Goal: Communication & Community: Answer question/provide support

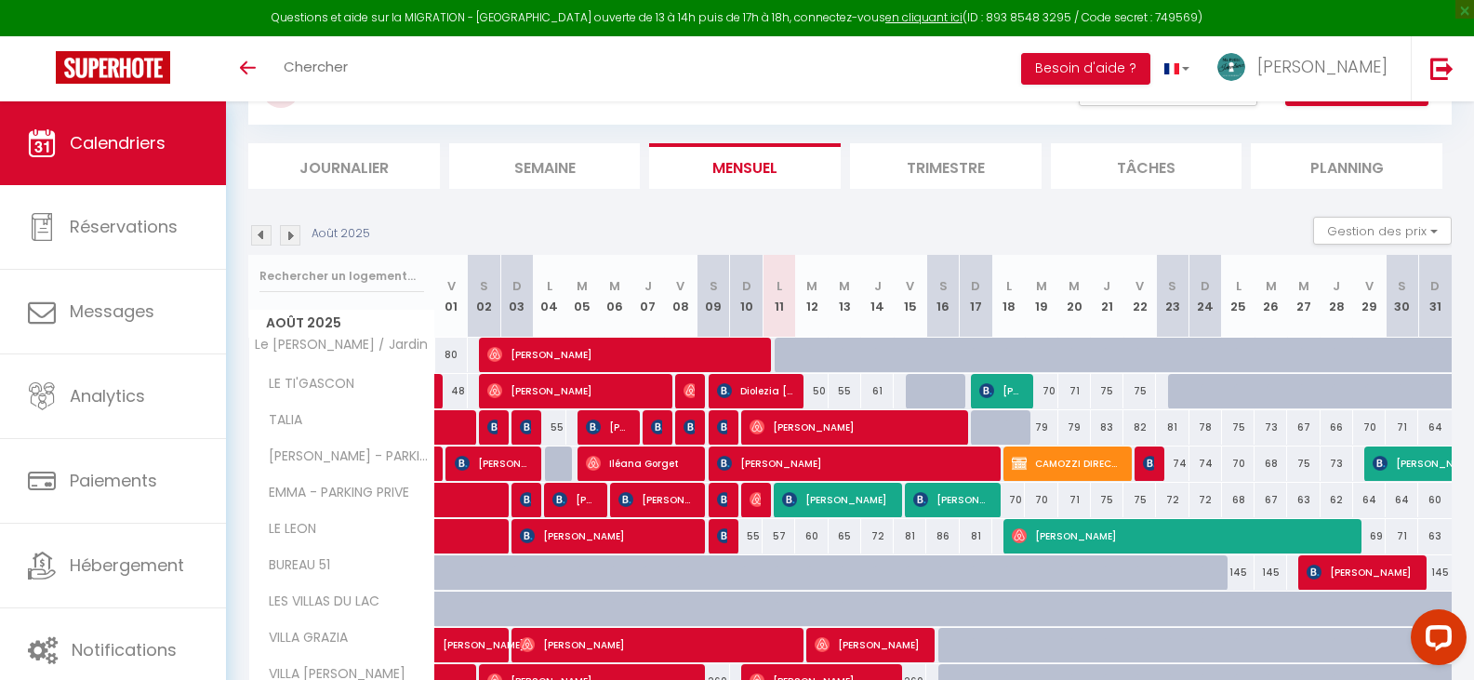
click at [297, 239] on img at bounding box center [290, 235] width 20 height 20
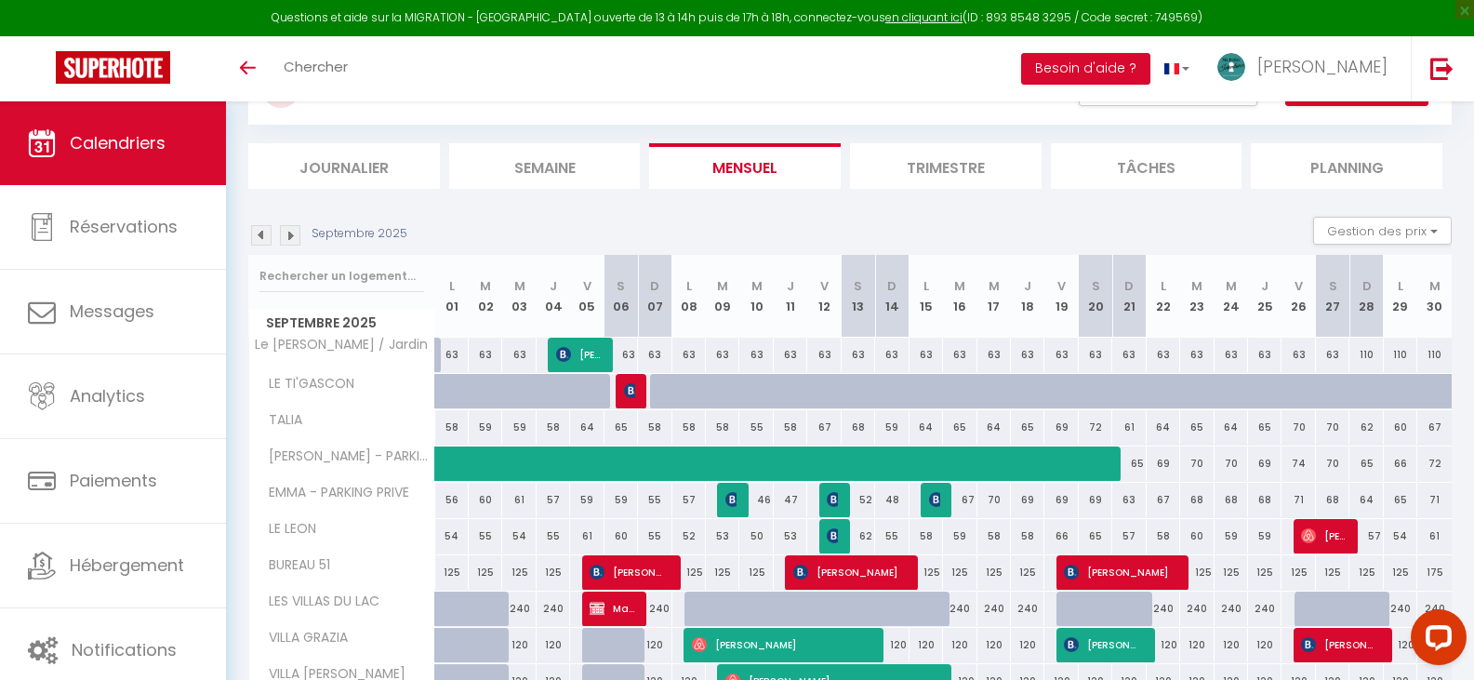
click at [297, 239] on img at bounding box center [290, 235] width 20 height 20
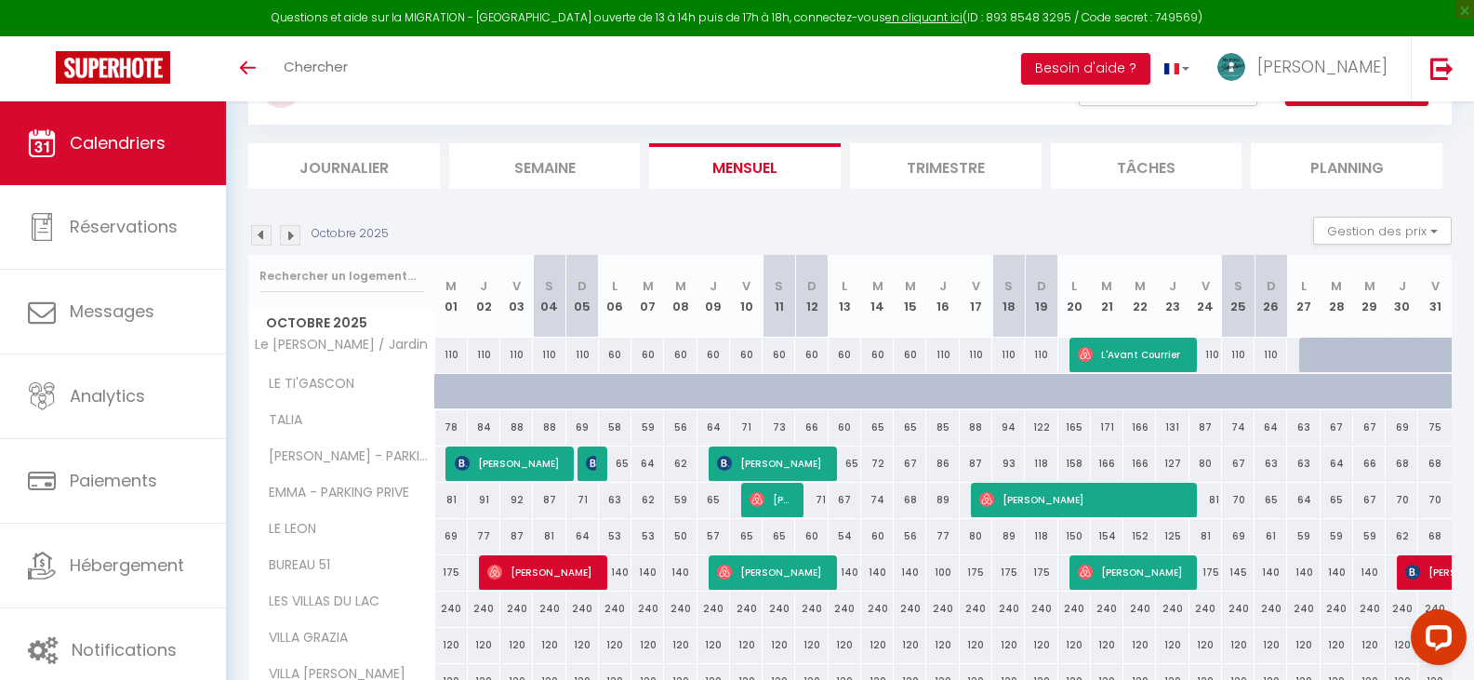
click at [257, 235] on img at bounding box center [261, 235] width 20 height 20
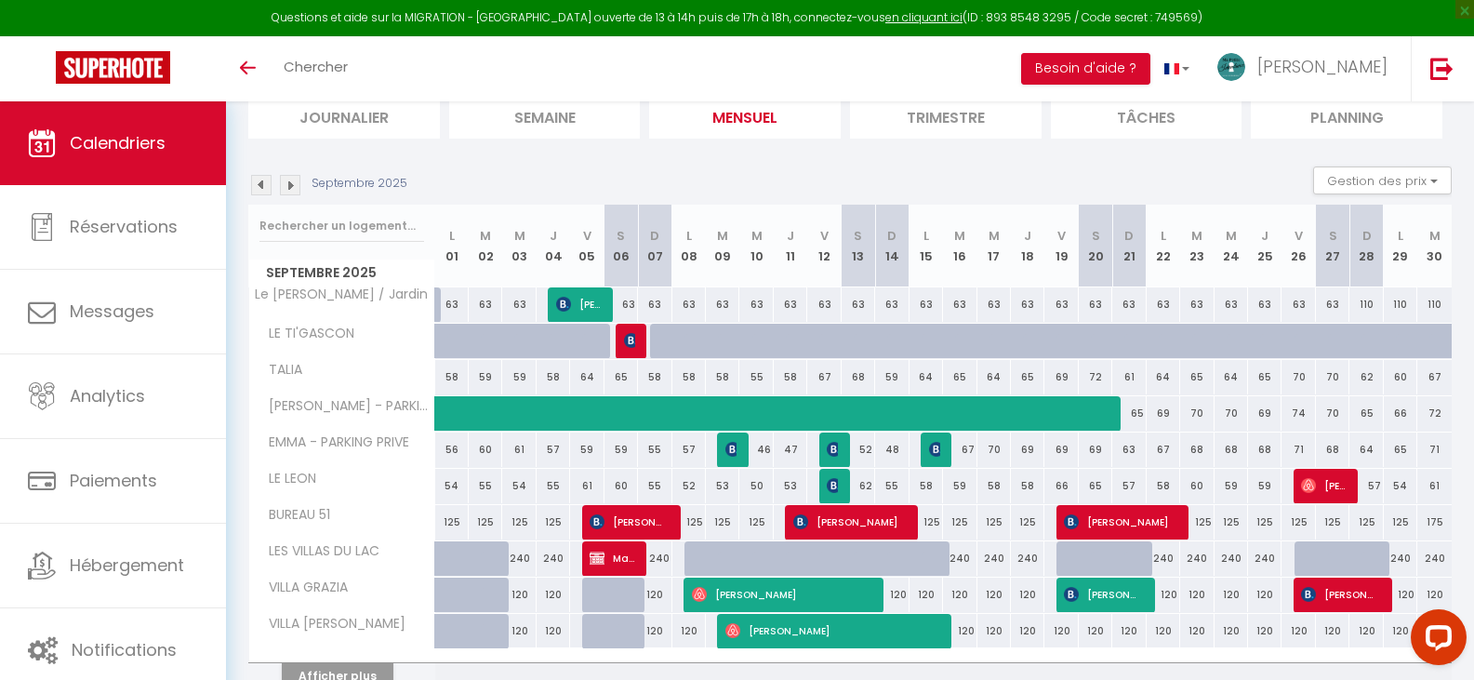
scroll to position [44, 0]
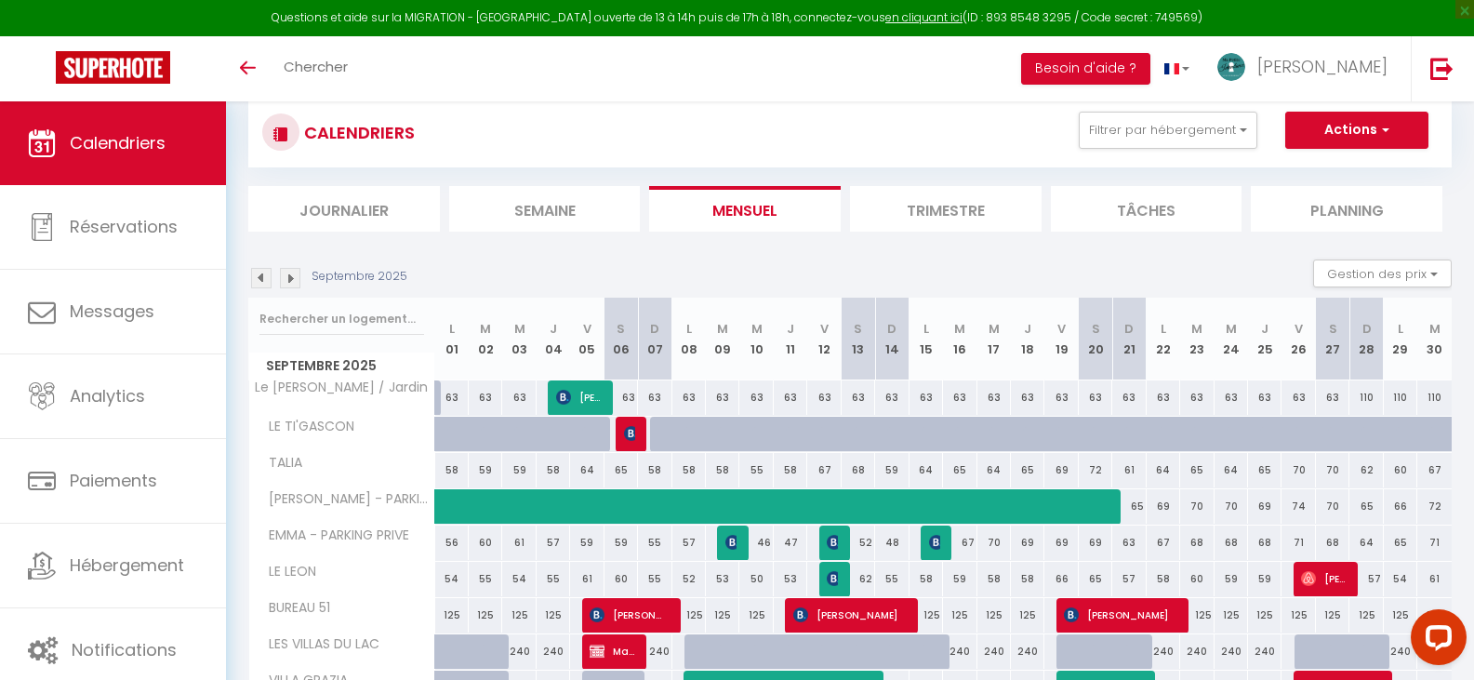
click at [295, 274] on img at bounding box center [290, 278] width 20 height 20
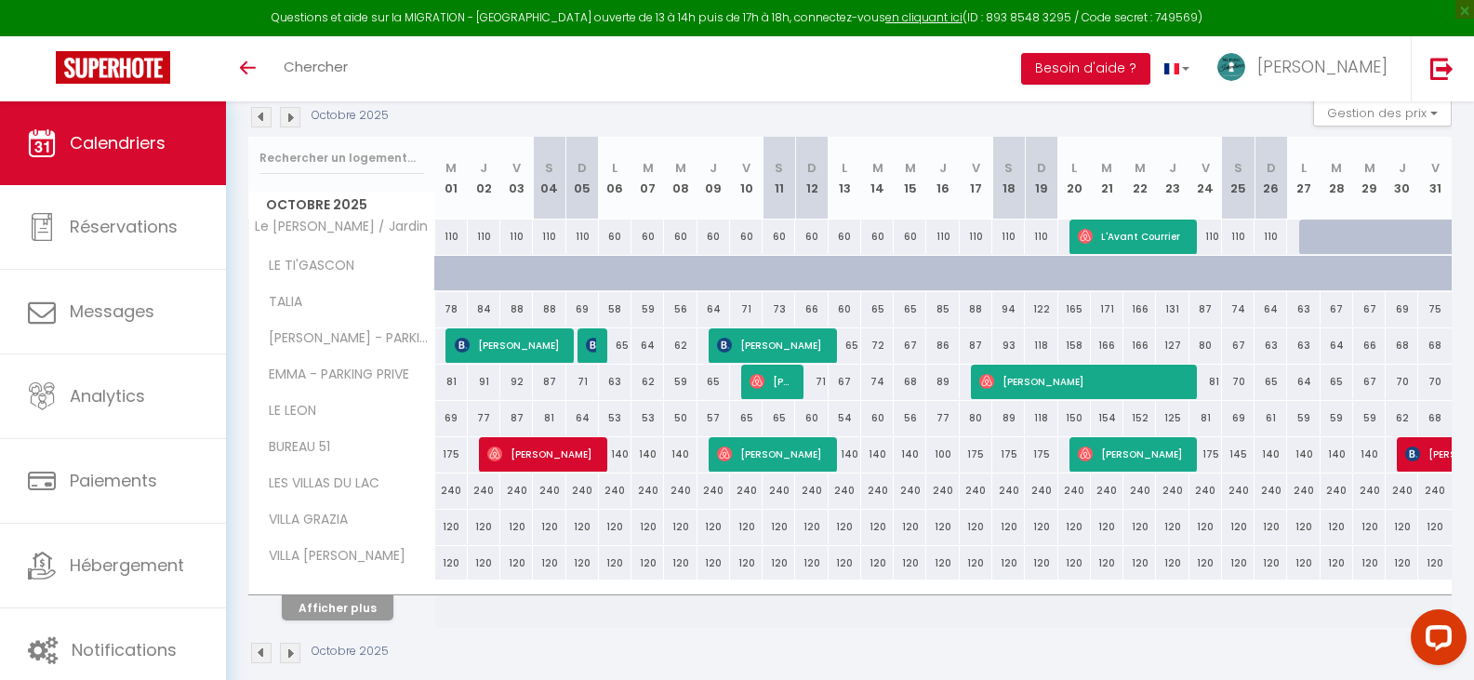
scroll to position [230, 0]
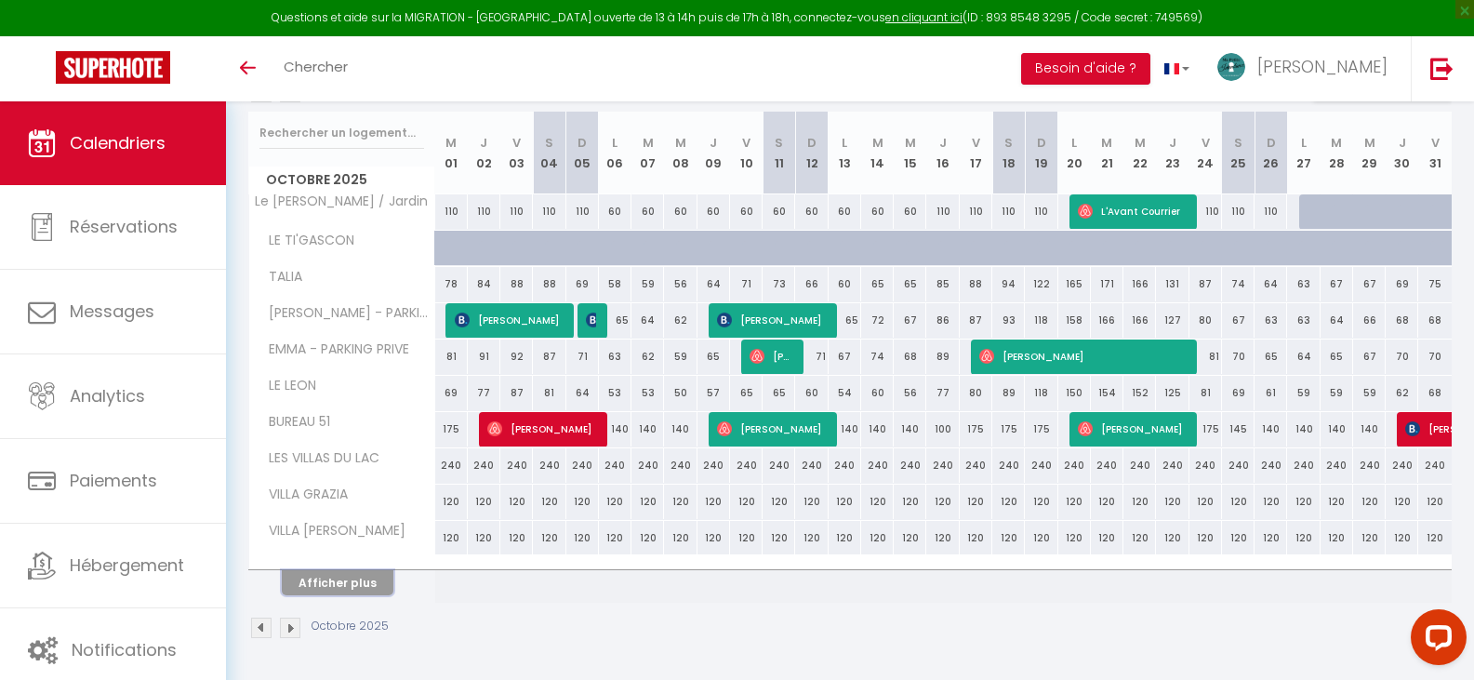
click at [341, 574] on button "Afficher plus" at bounding box center [338, 582] width 112 height 25
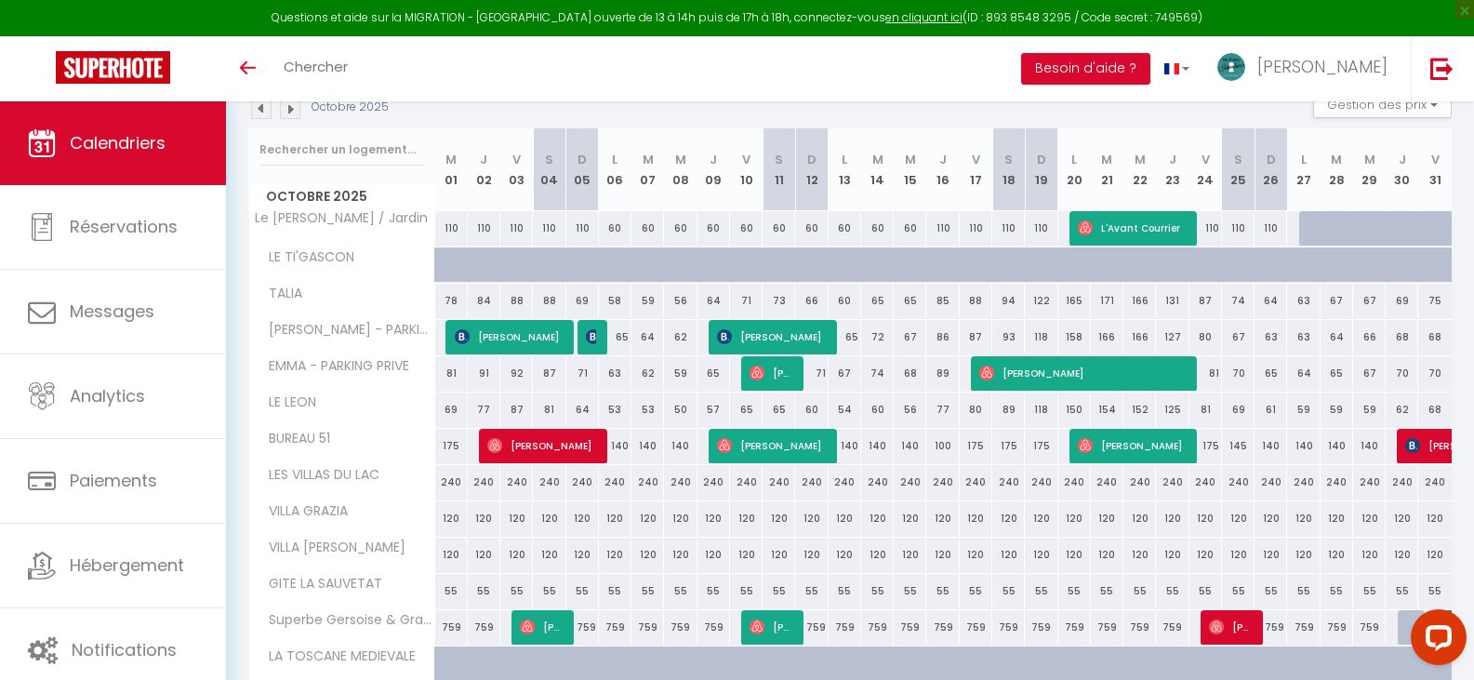
scroll to position [179, 0]
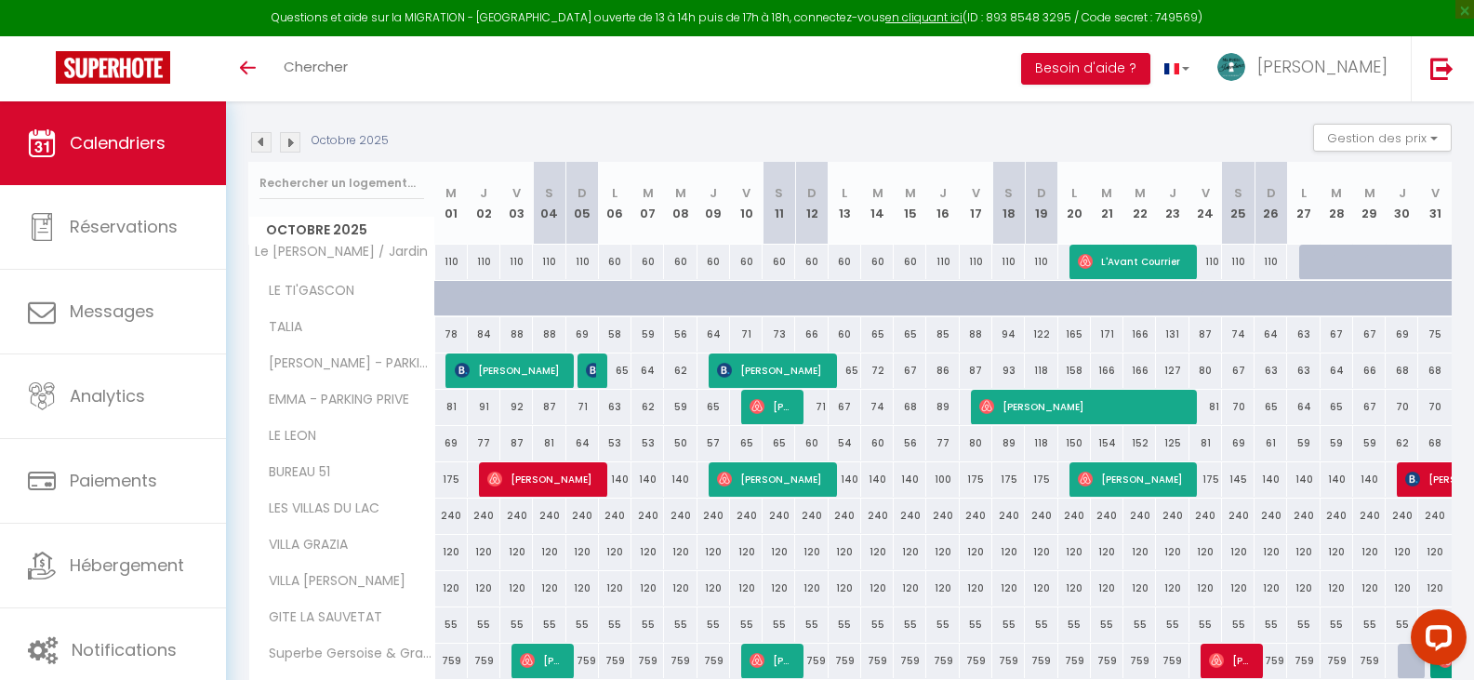
click at [288, 146] on img at bounding box center [290, 142] width 20 height 20
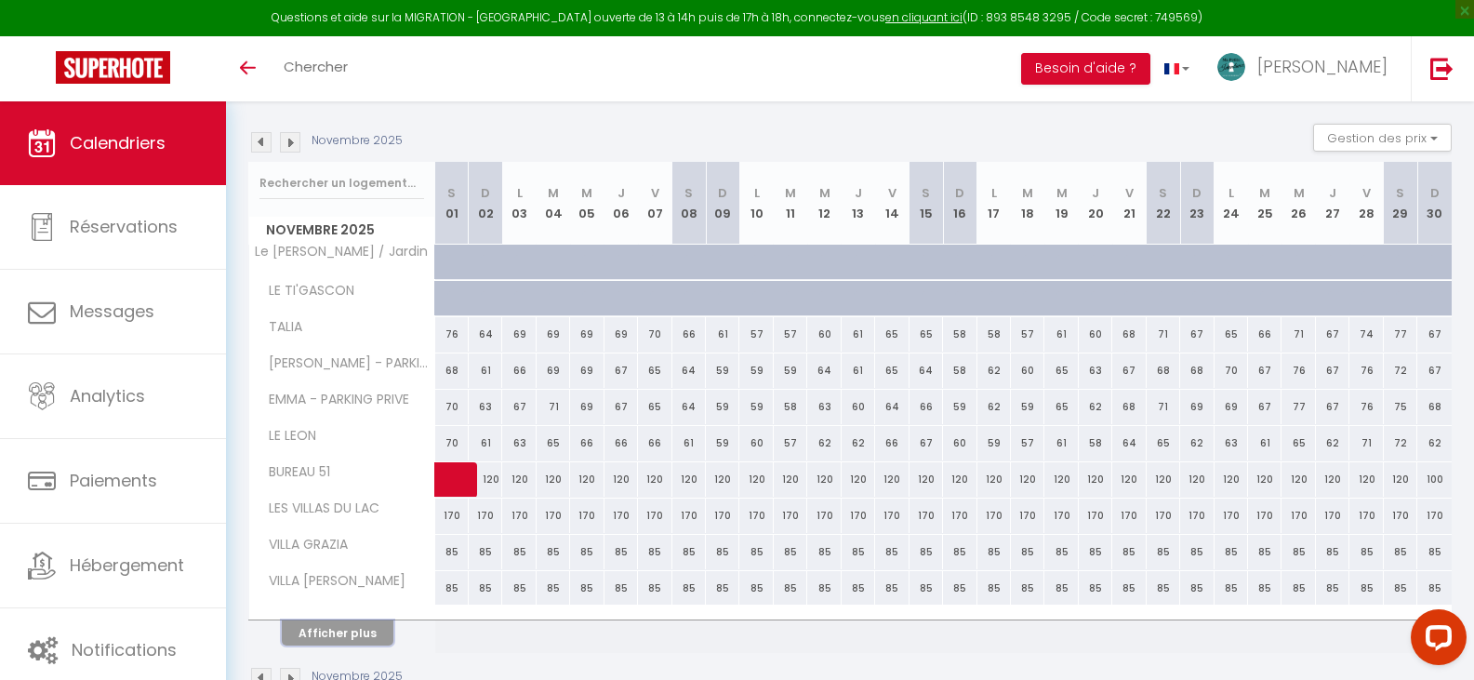
click at [335, 629] on button "Afficher plus" at bounding box center [338, 632] width 112 height 25
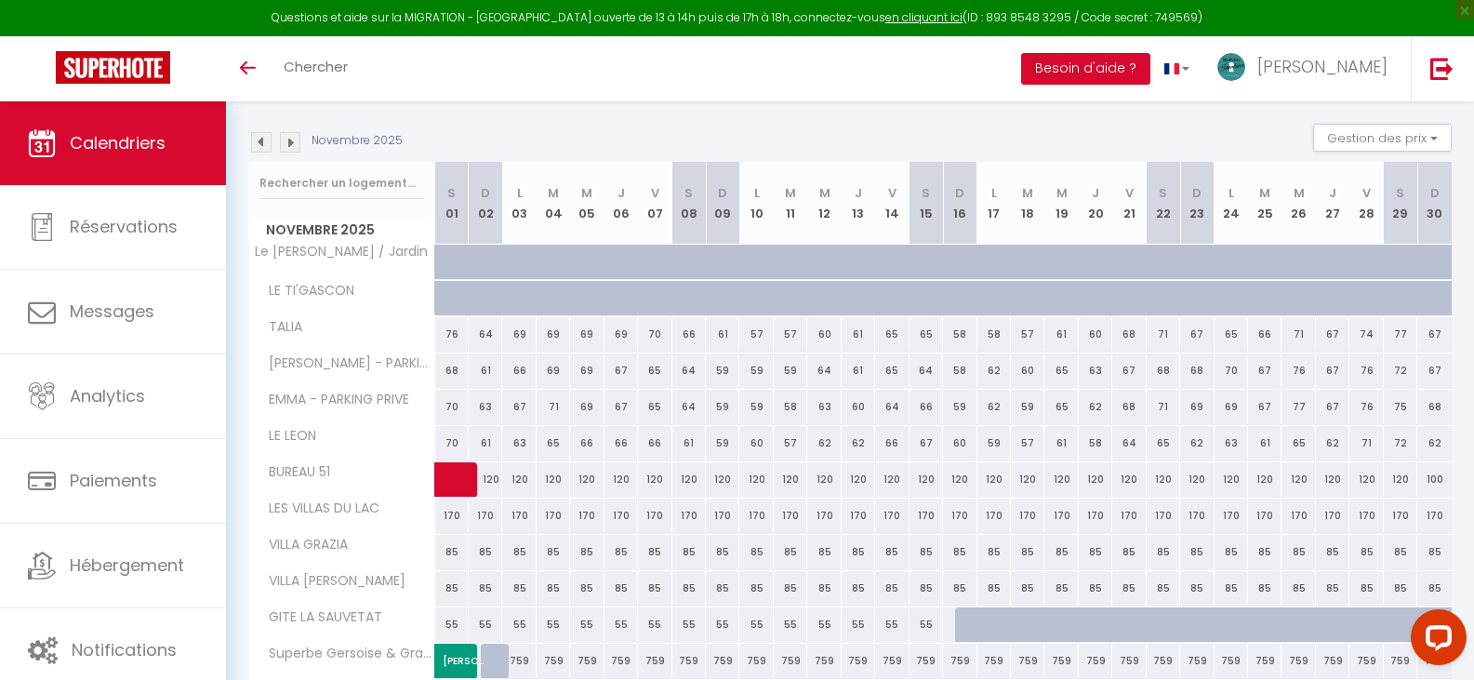
click at [263, 146] on img at bounding box center [261, 142] width 20 height 20
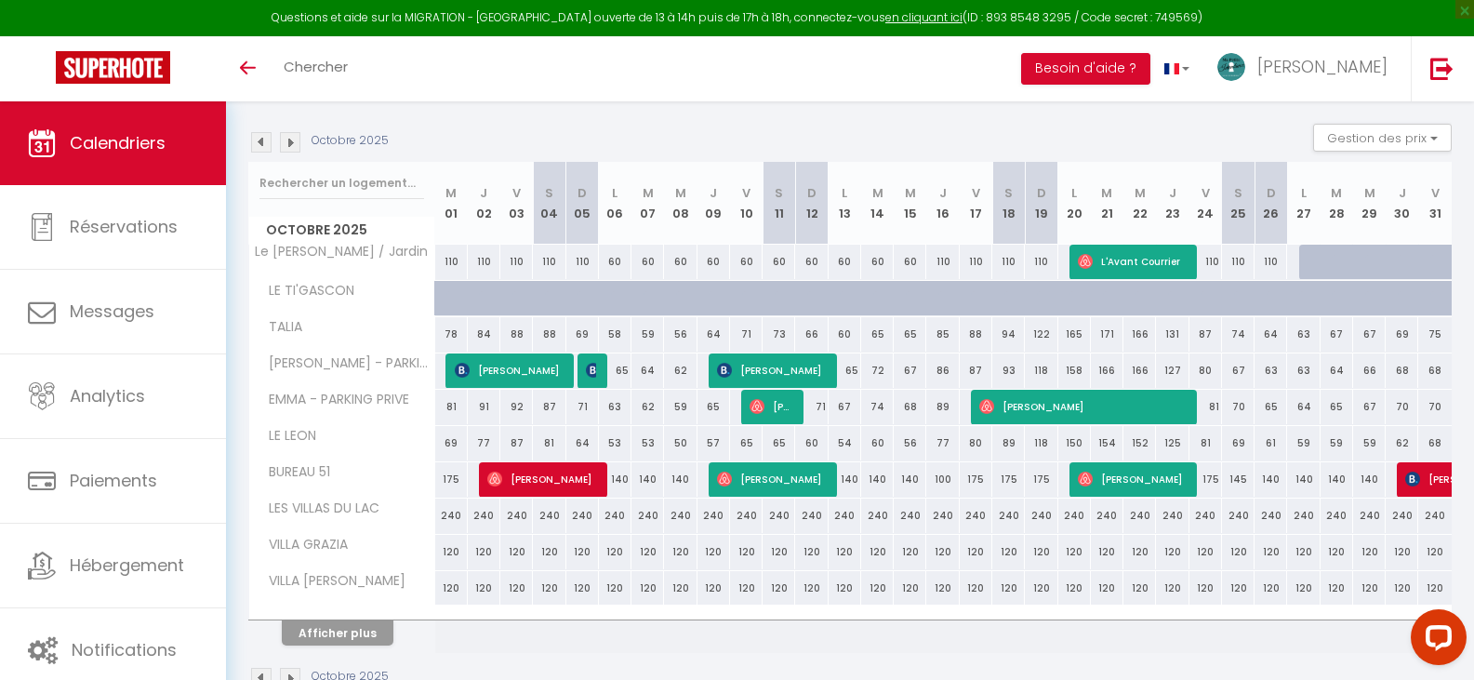
click at [263, 146] on img at bounding box center [261, 142] width 20 height 20
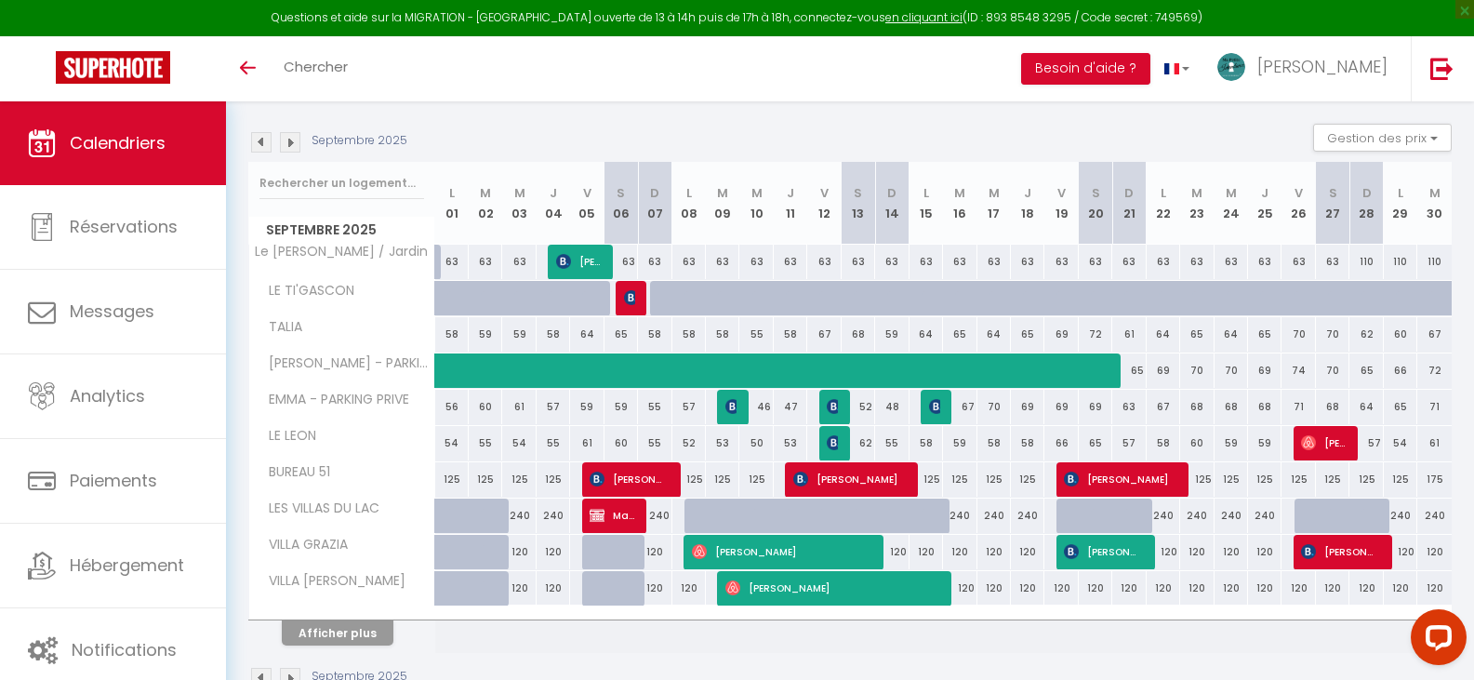
click at [263, 146] on img at bounding box center [261, 142] width 20 height 20
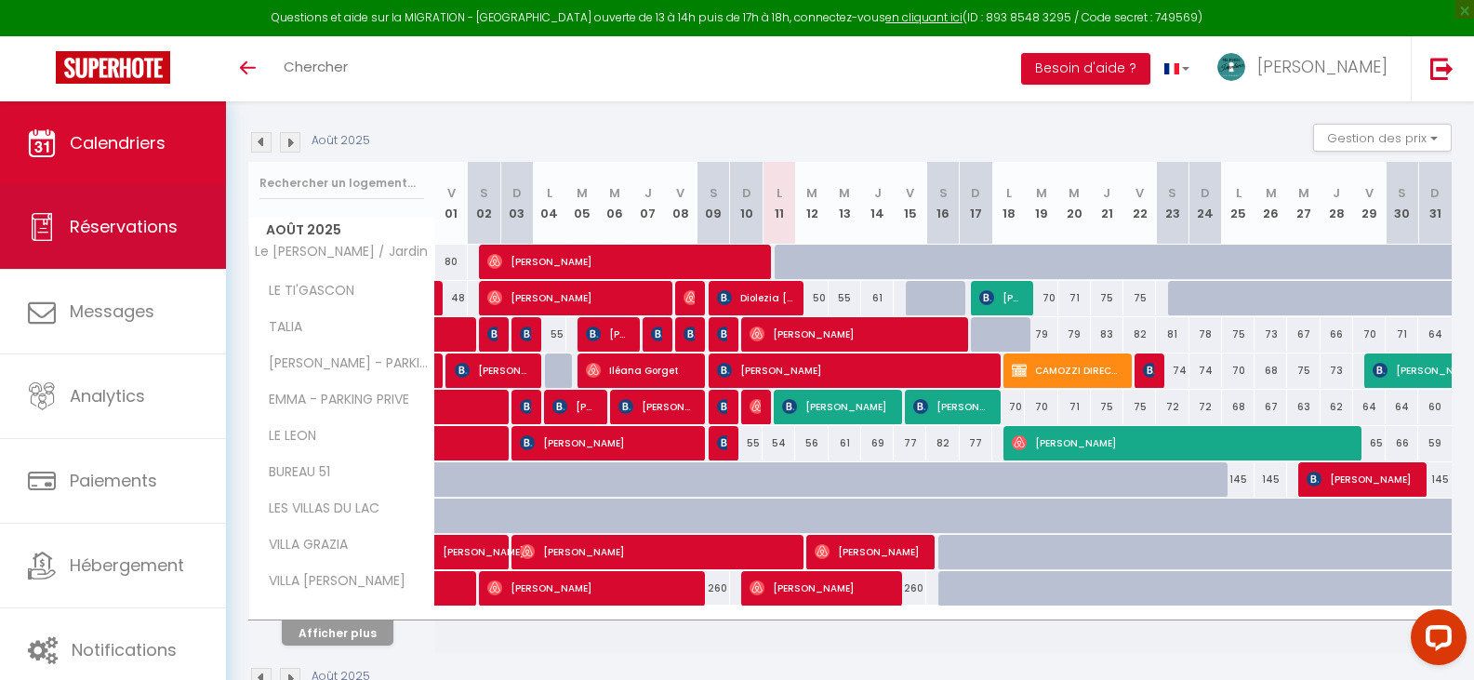
click at [99, 232] on span "Réservations" at bounding box center [124, 226] width 108 height 23
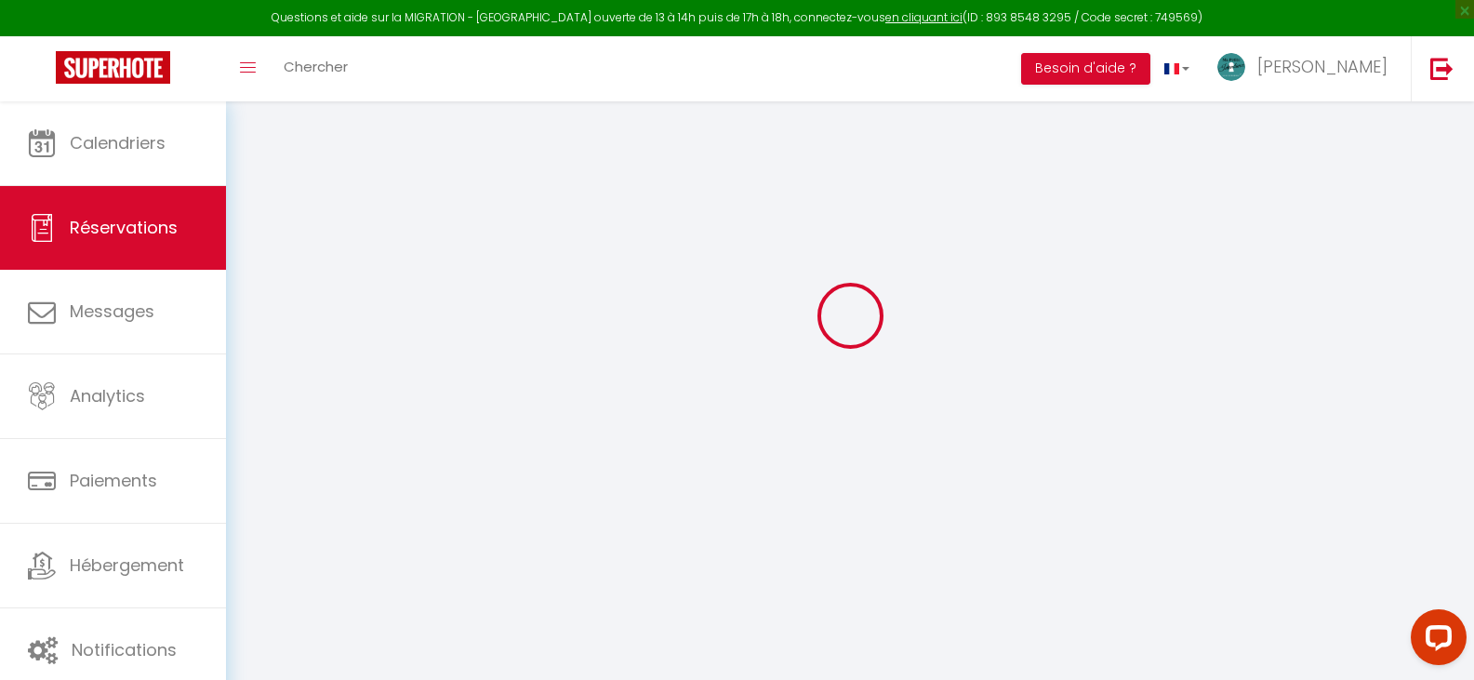
scroll to position [179, 0]
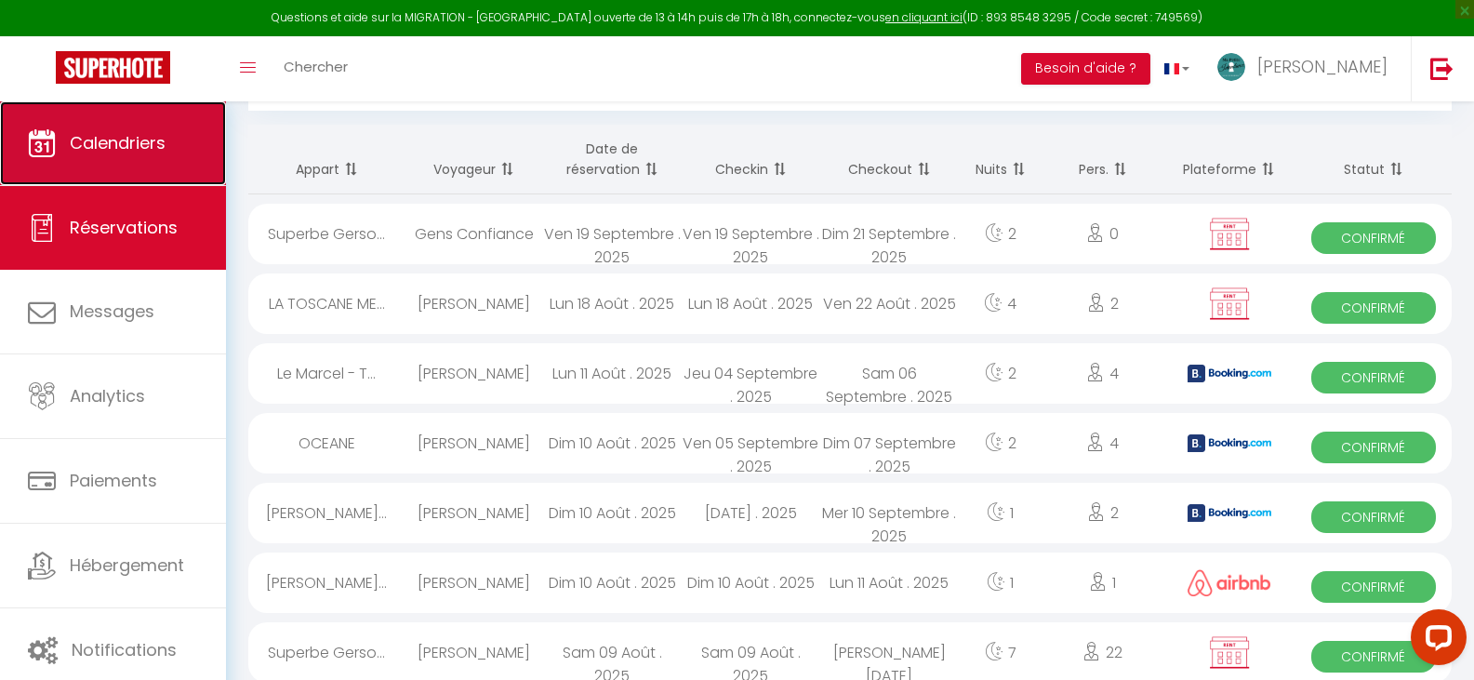
click at [126, 145] on span "Calendriers" at bounding box center [118, 142] width 96 height 23
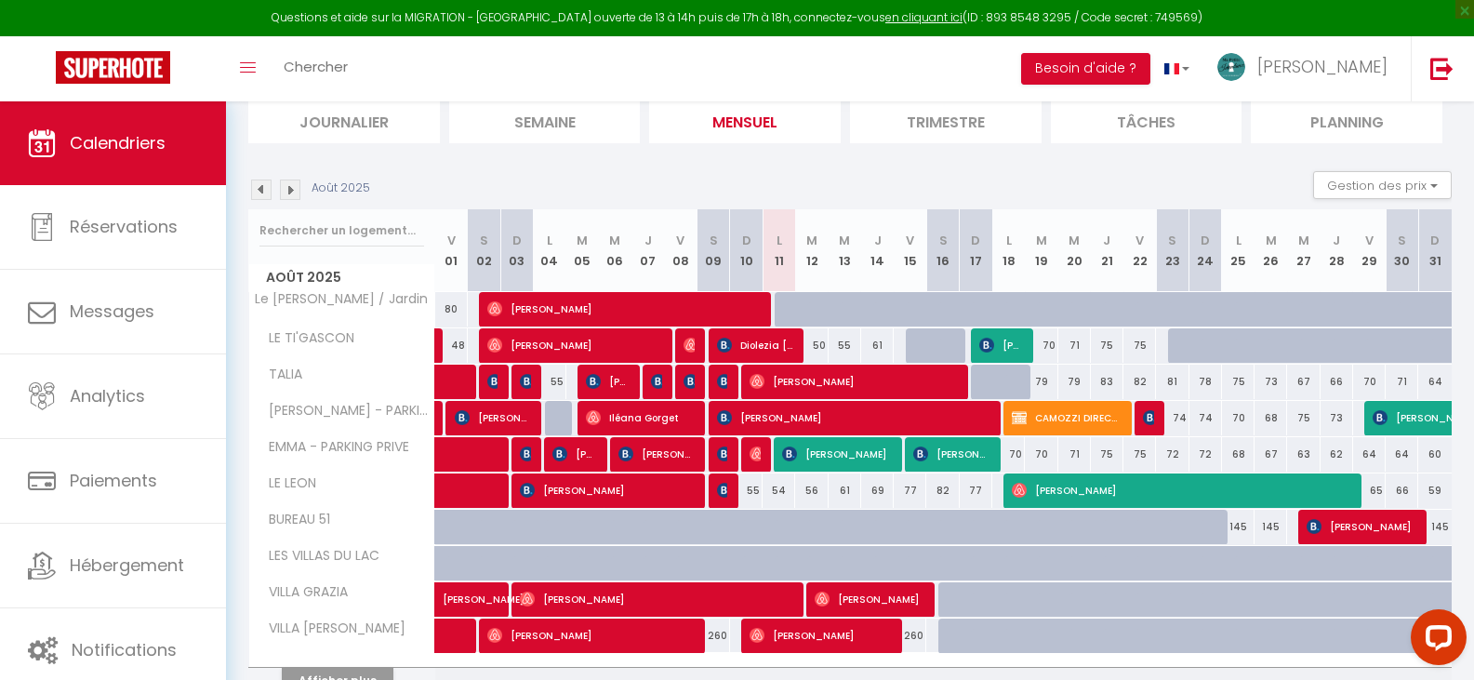
scroll to position [309, 0]
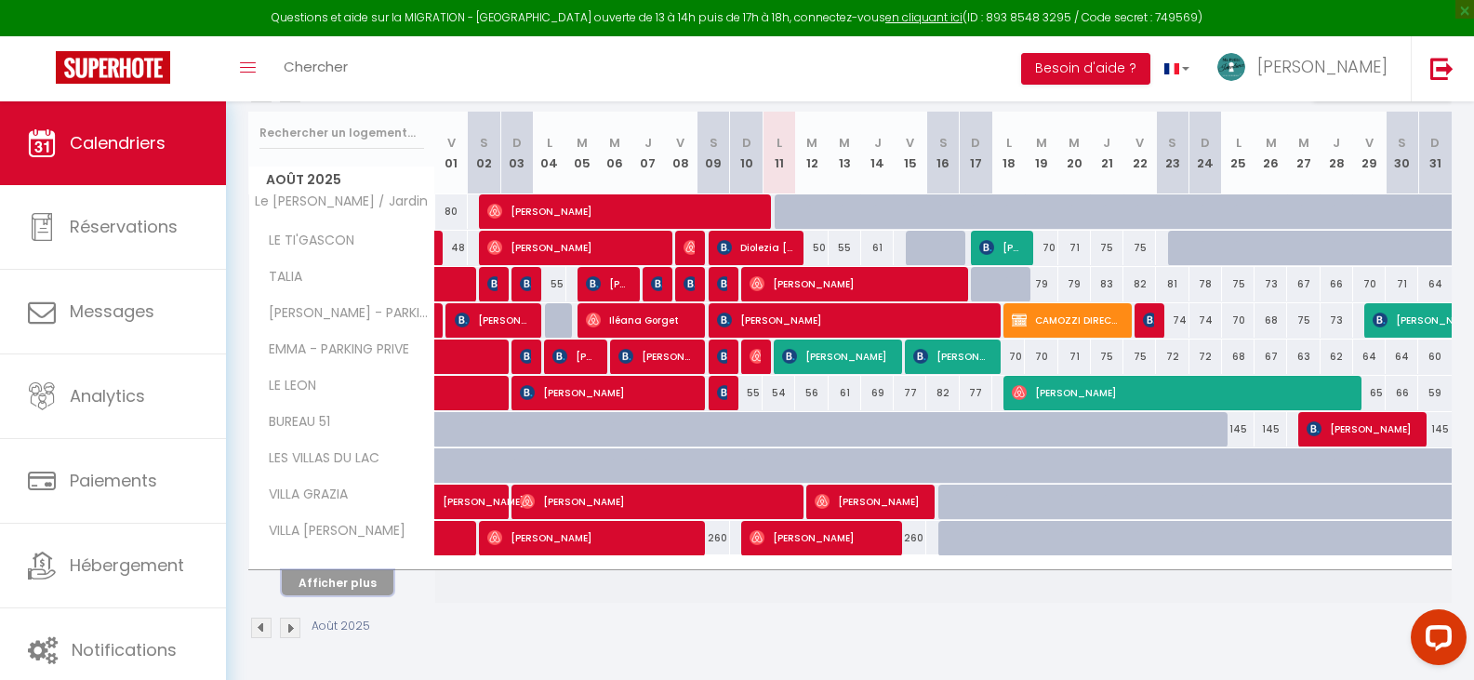
click at [369, 584] on button "Afficher plus" at bounding box center [338, 582] width 112 height 25
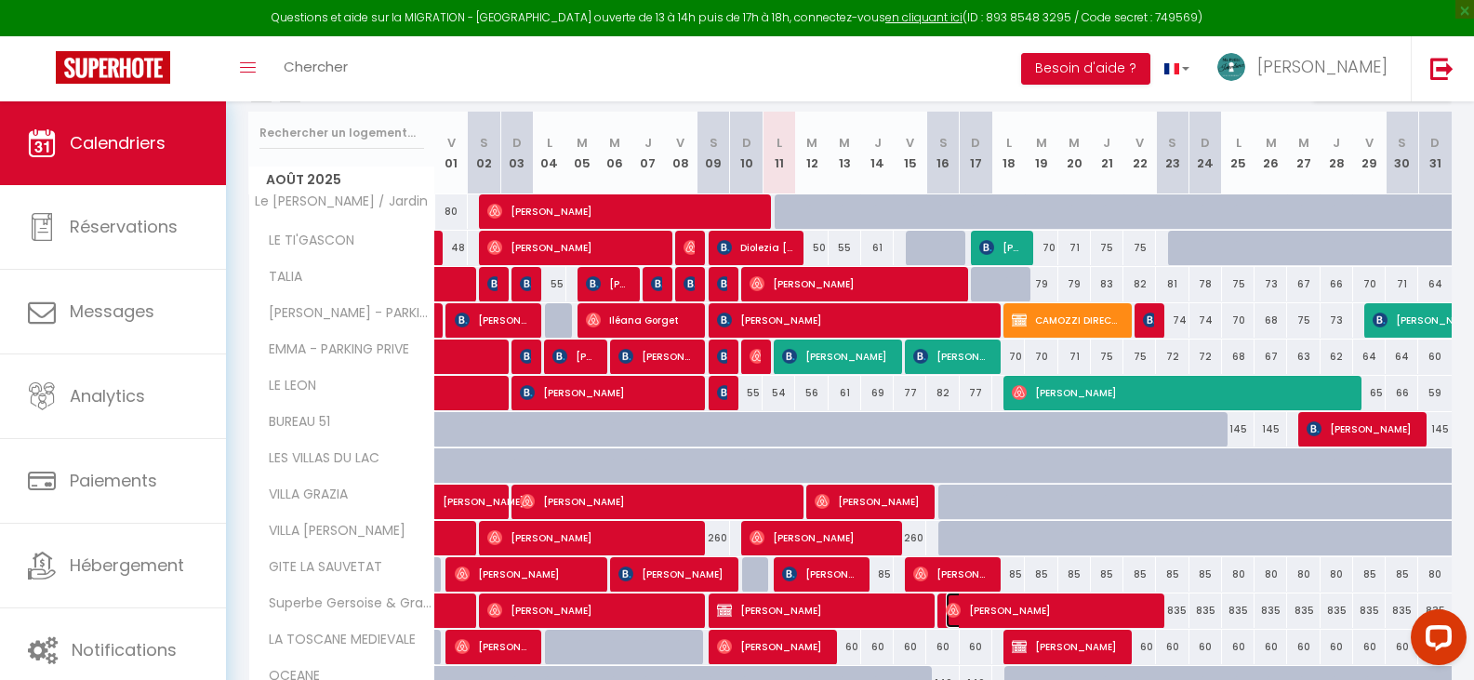
click at [1050, 607] on span "[PERSON_NAME]" at bounding box center [1049, 609] width 206 height 35
select select "OK"
select select "1"
select select "0"
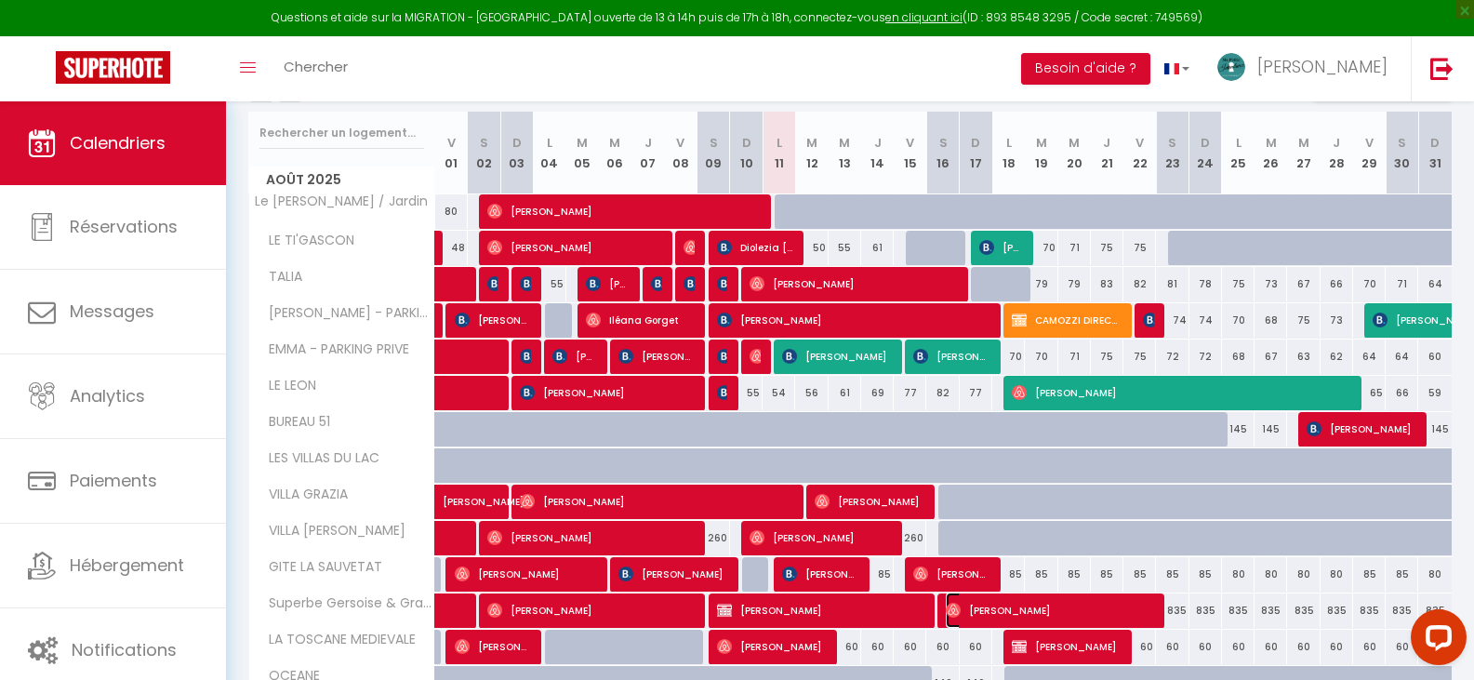
select select "1"
select select
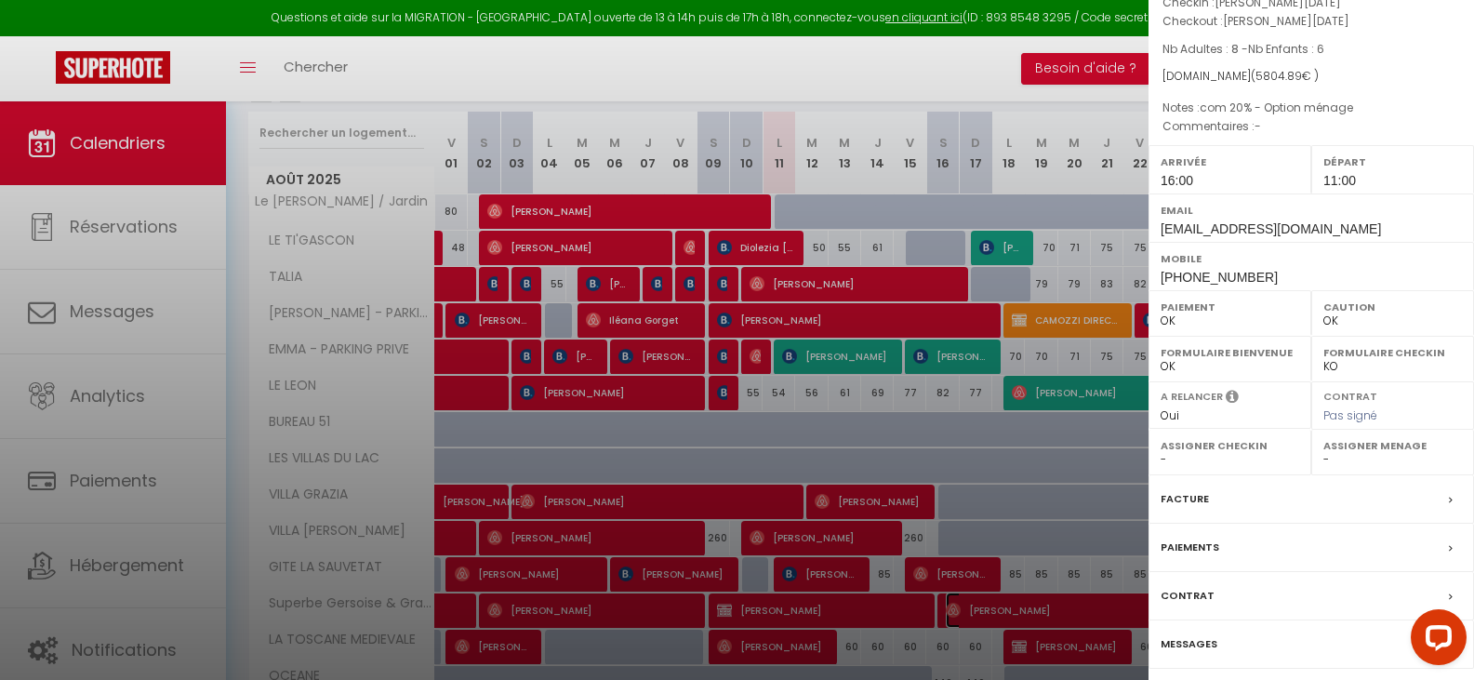
scroll to position [187, 0]
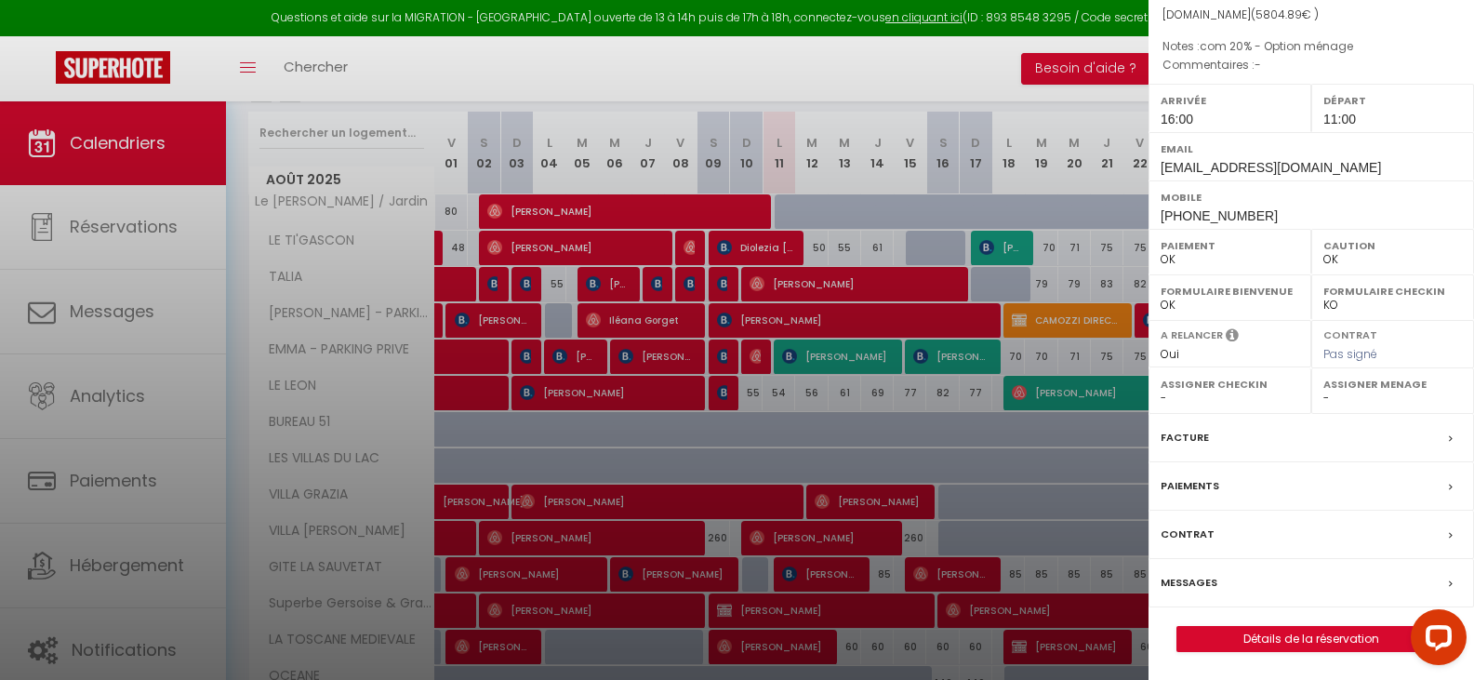
click at [1170, 583] on label "Messages" at bounding box center [1188, 583] width 57 height 20
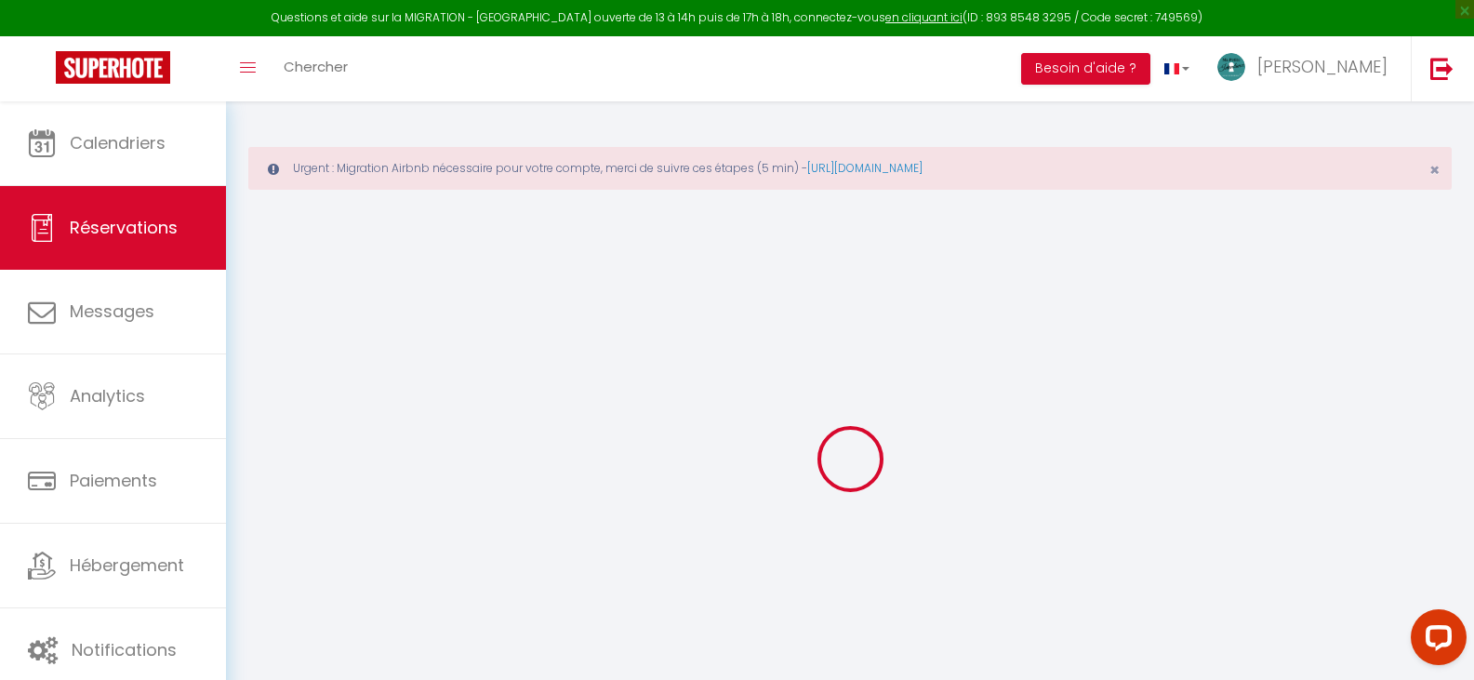
select select
checkbox input "false"
type textarea "com 20% - Option ménage"
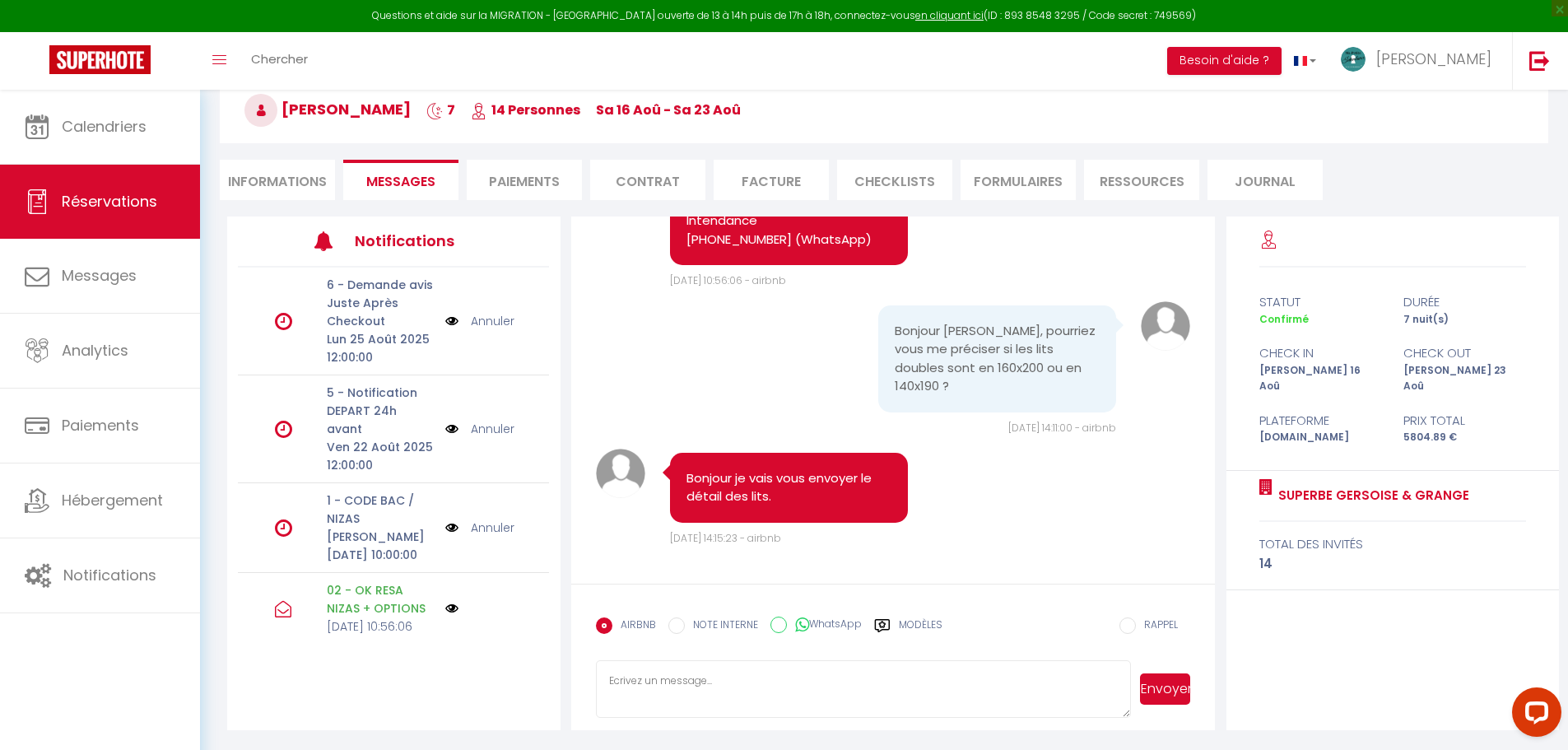
scroll to position [3056, 0]
click at [738, 601] on textarea at bounding box center [863, 689] width 536 height 58
click at [664, 601] on textarea "Bonjour, Vous m'avez demandé l'option ménage," at bounding box center [863, 689] width 536 height 58
click at [991, 601] on textarea "Bonjour [PERSON_NAME], Lors de votre réservation vous m'avez demandé l'option m…" at bounding box center [863, 689] width 536 height 58
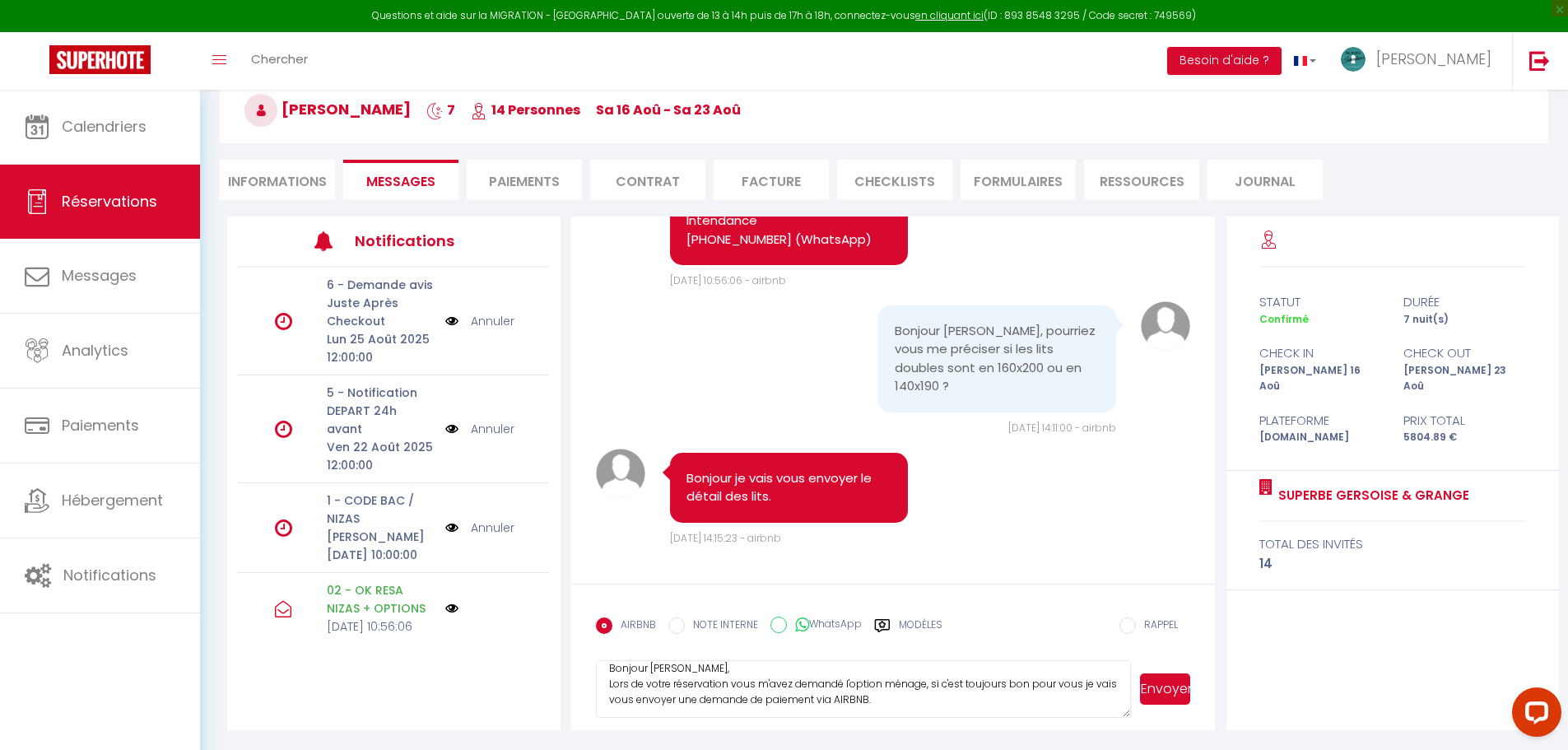
scroll to position [16, 0]
type textarea "Bonjour [PERSON_NAME], Lors de votre réservation vous m'avez demandé l'option m…"
click at [1167, 601] on button "Envoyer" at bounding box center [1165, 689] width 50 height 31
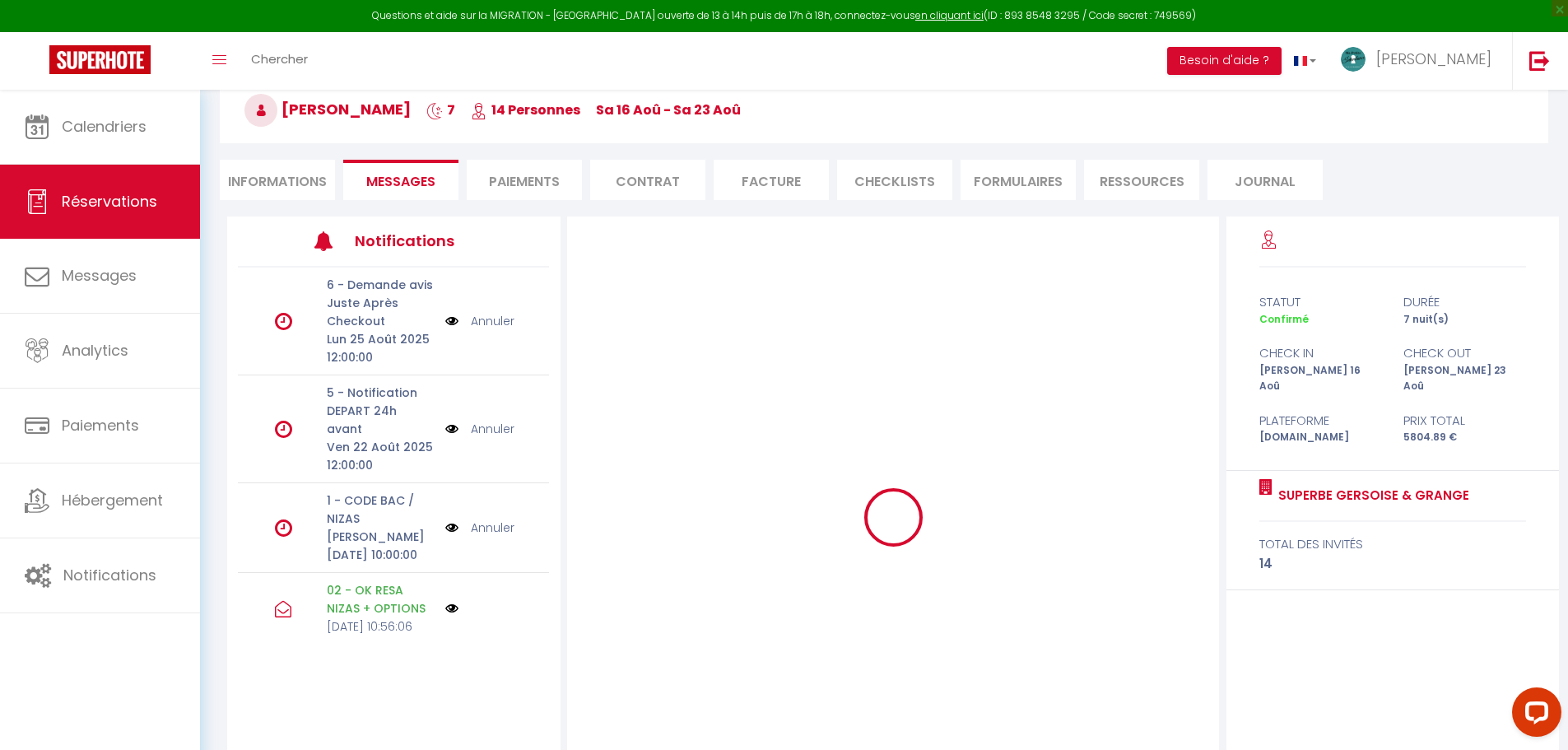
scroll to position [0, 0]
